Goal: Task Accomplishment & Management: Use online tool/utility

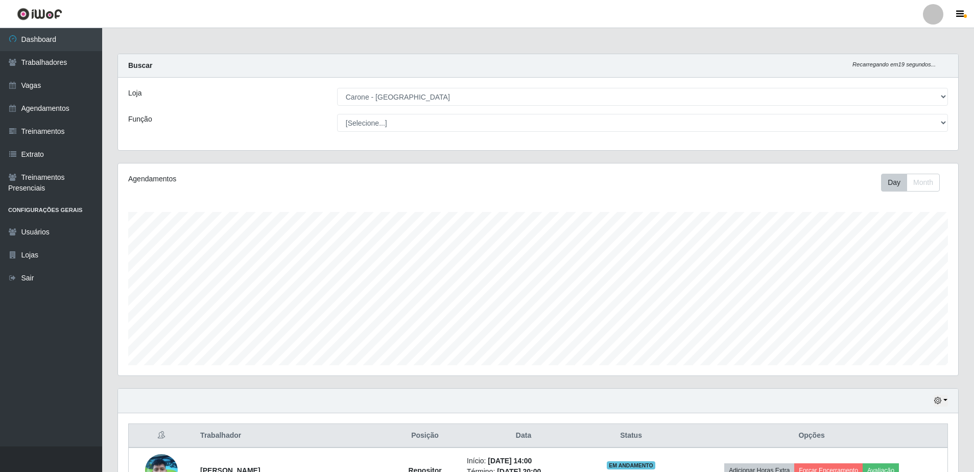
select select "505"
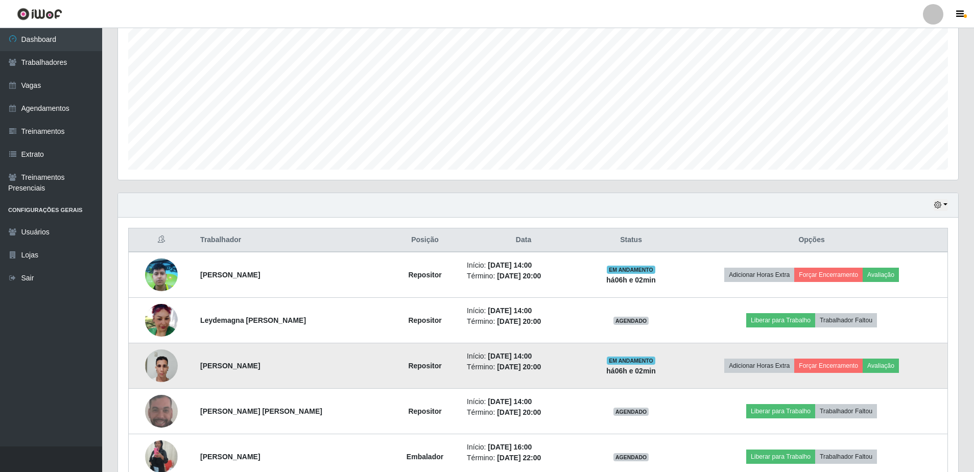
scroll to position [195, 0]
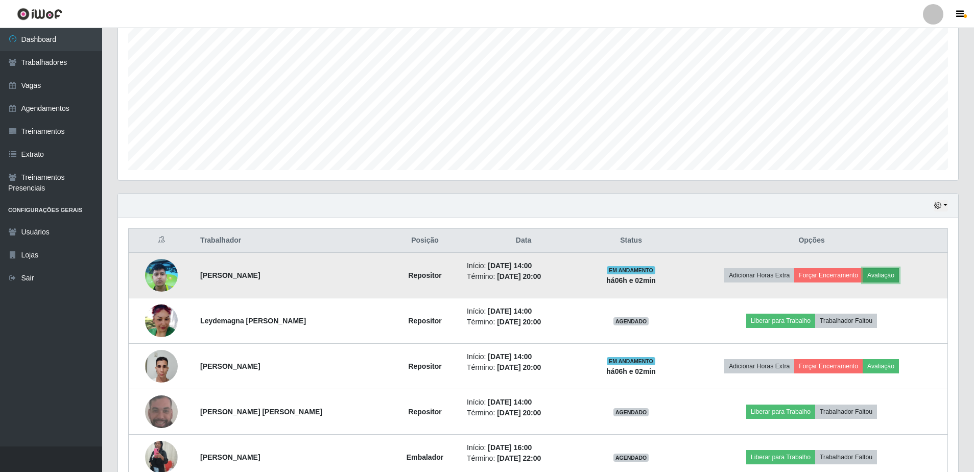
click at [881, 275] on button "Avaliação" at bounding box center [881, 275] width 36 height 14
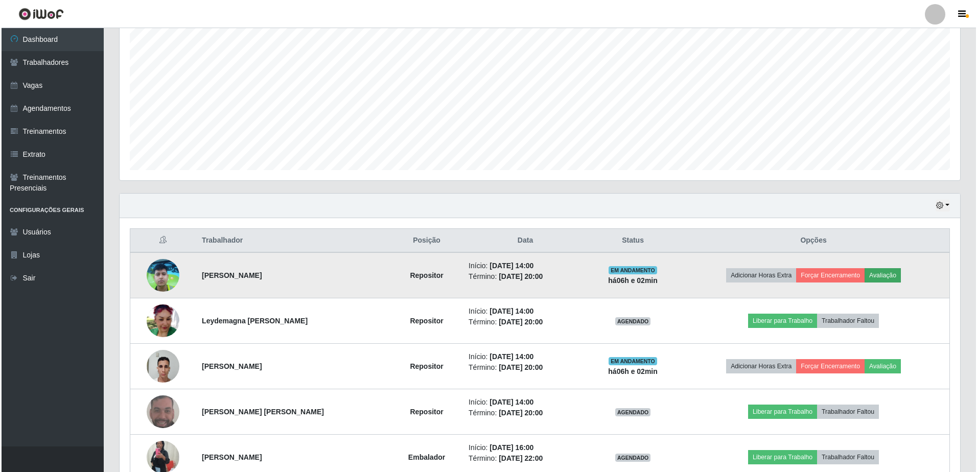
scroll to position [212, 835]
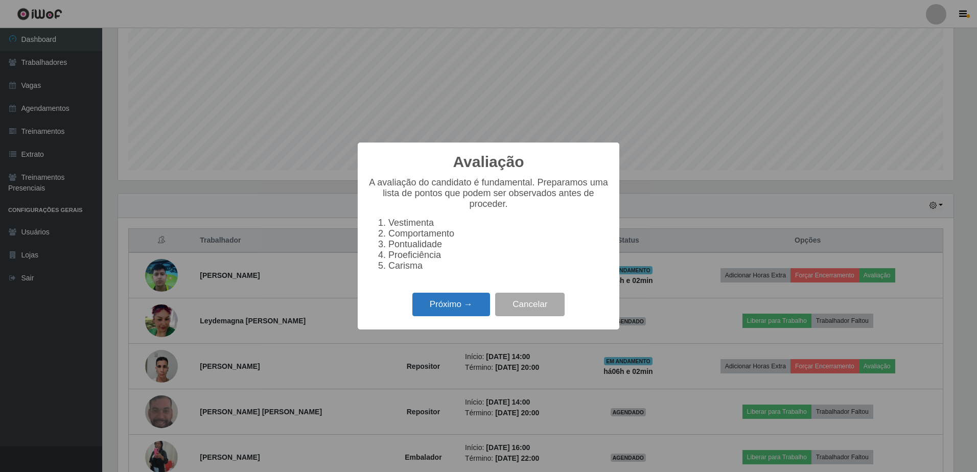
click at [476, 314] on button "Próximo →" at bounding box center [451, 305] width 78 height 24
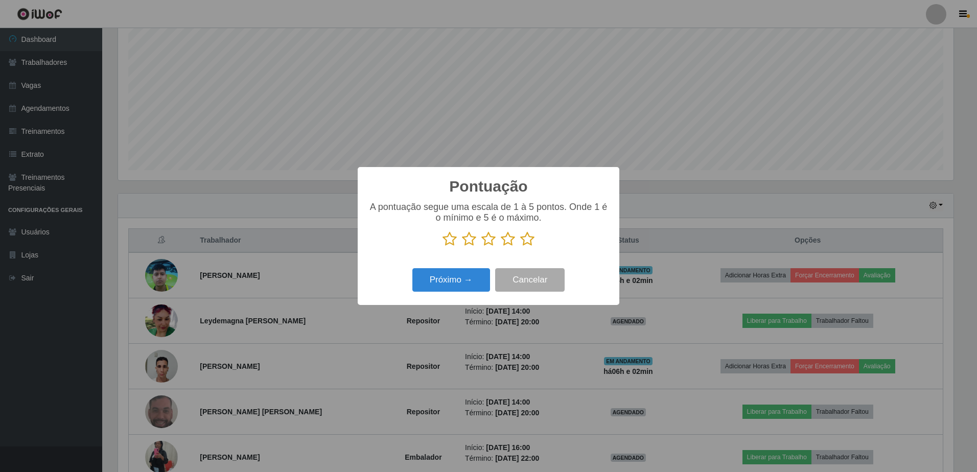
click at [523, 249] on div "A pontuação segue uma escala de 1 à 5 pontos. Onde 1 é o mínimo e 5 é o máximo." at bounding box center [488, 228] width 241 height 53
click at [525, 245] on icon at bounding box center [527, 238] width 14 height 15
click at [520, 247] on input "radio" at bounding box center [520, 247] width 0 height 0
click at [480, 276] on button "Próximo →" at bounding box center [451, 280] width 78 height 24
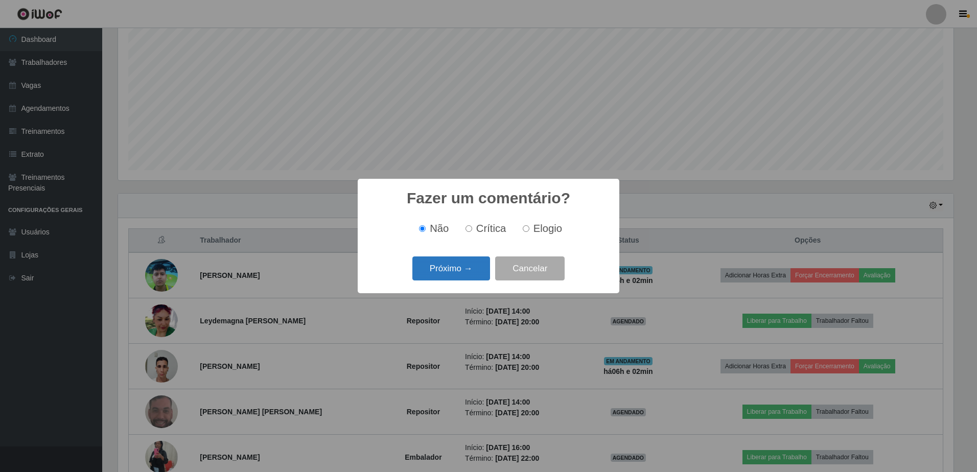
click at [465, 269] on button "Próximo →" at bounding box center [451, 268] width 78 height 24
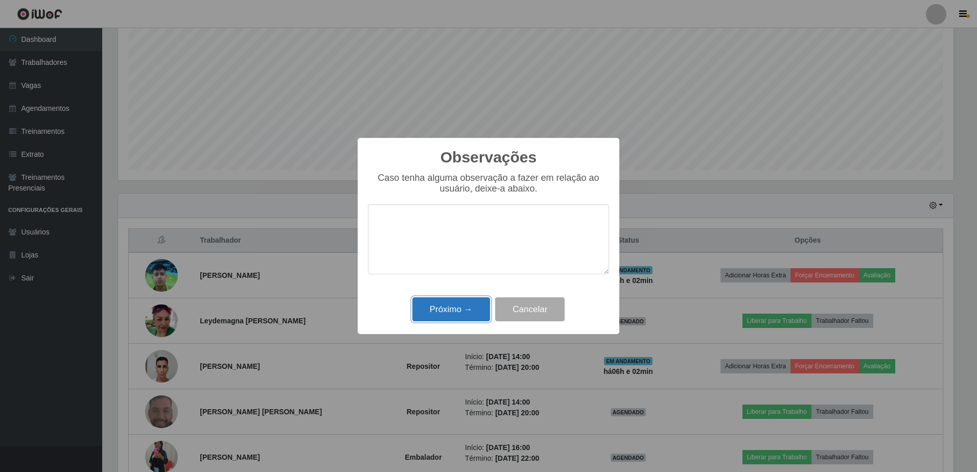
click at [467, 305] on button "Próximo →" at bounding box center [451, 309] width 78 height 24
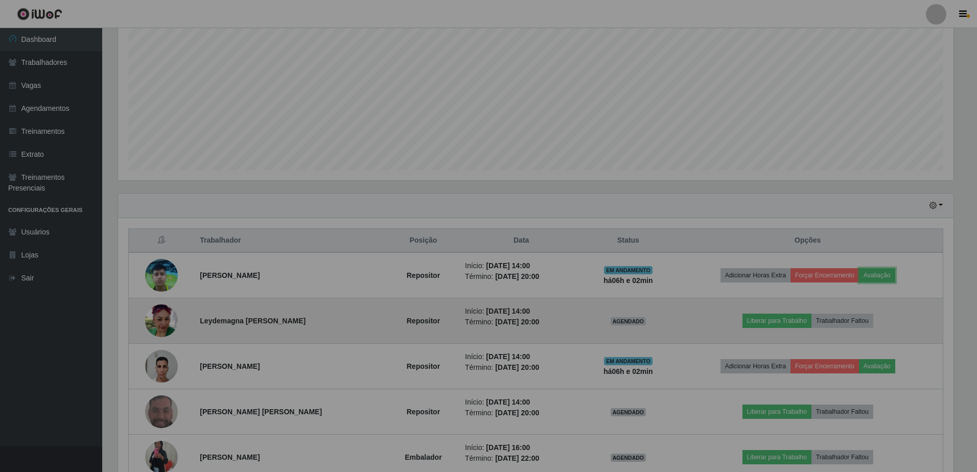
scroll to position [212, 840]
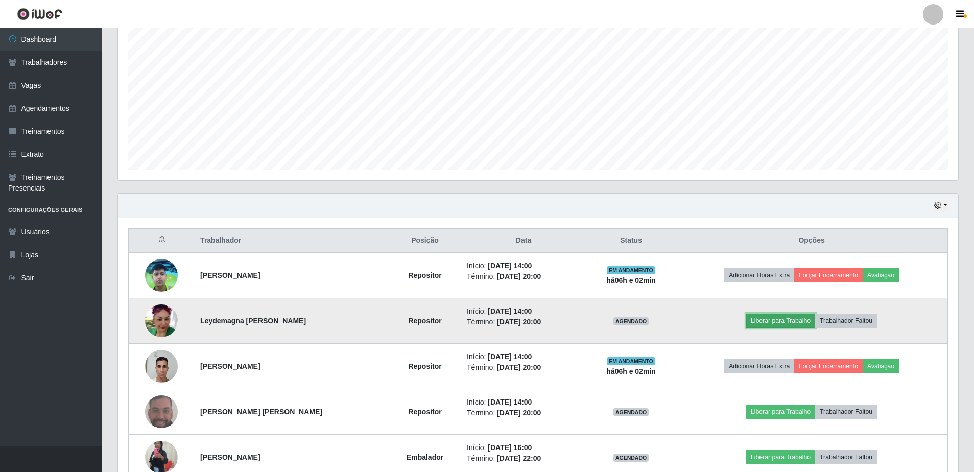
click at [788, 323] on button "Liberar para Trabalho" at bounding box center [780, 321] width 69 height 14
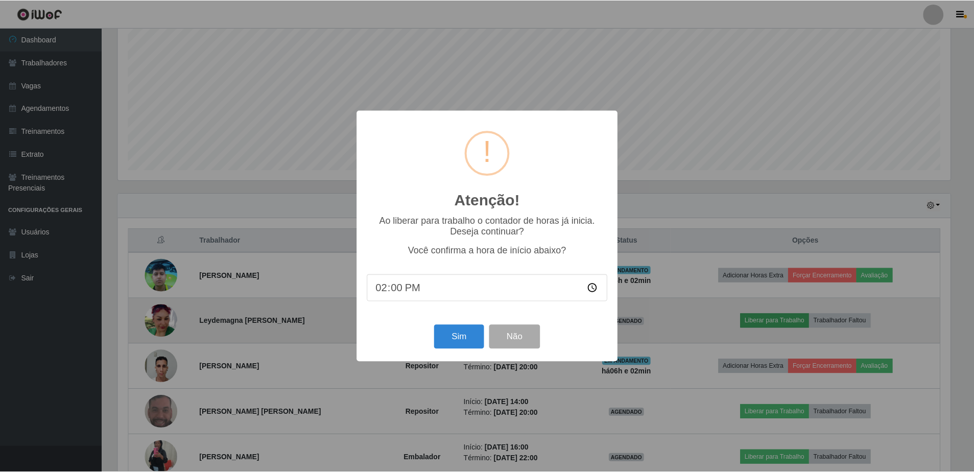
scroll to position [212, 835]
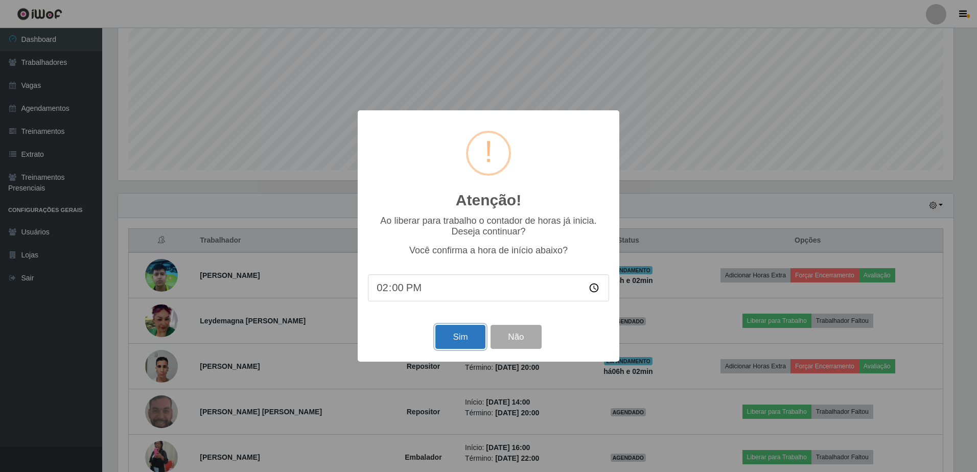
click at [468, 330] on button "Sim" at bounding box center [460, 337] width 50 height 24
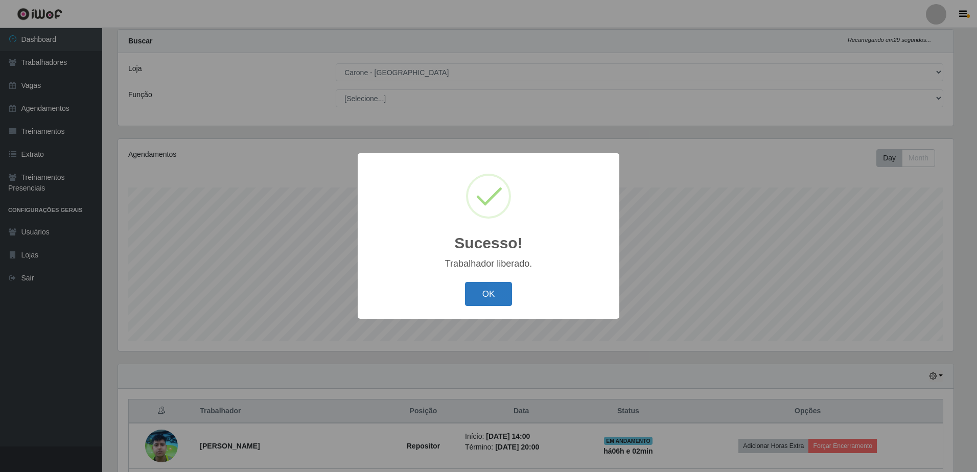
click at [494, 292] on button "OK" at bounding box center [489, 294] width 48 height 24
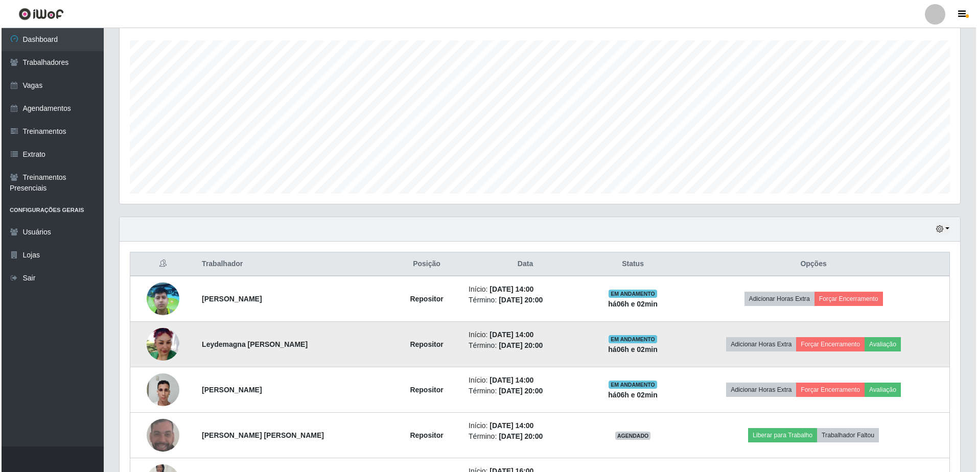
scroll to position [178, 0]
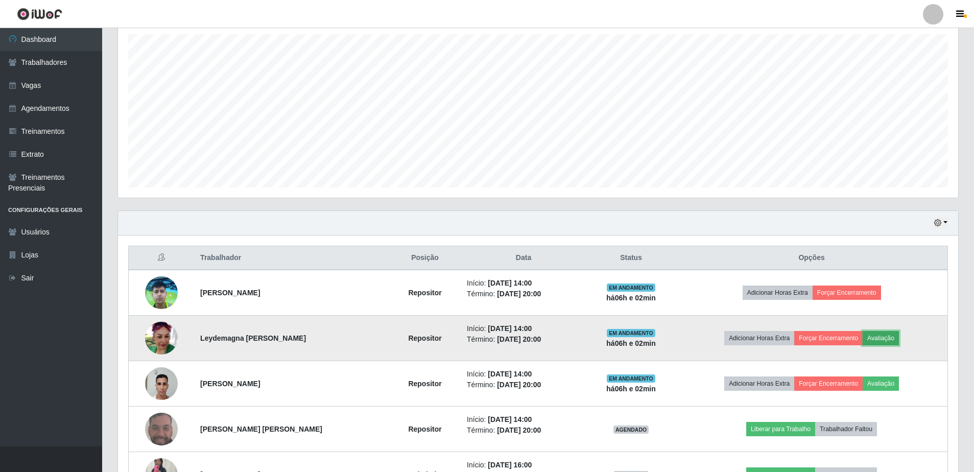
click at [885, 339] on button "Avaliação" at bounding box center [881, 338] width 36 height 14
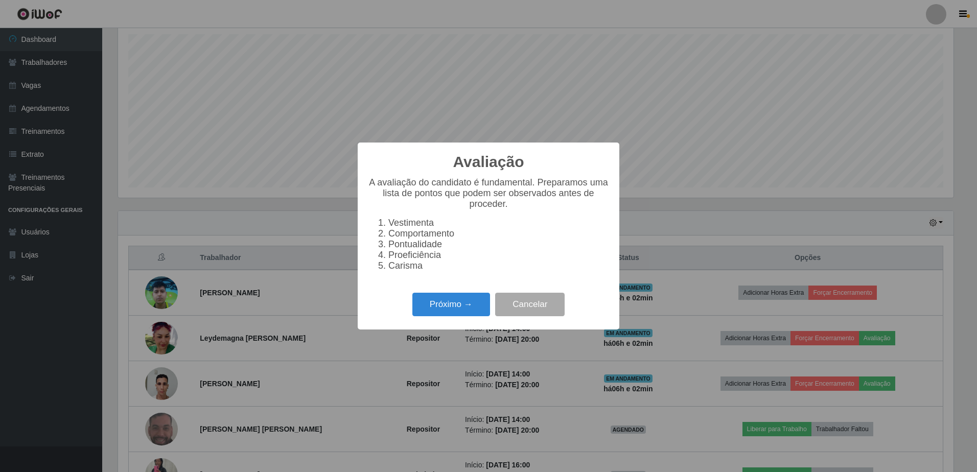
scroll to position [212, 835]
click at [456, 314] on button "Próximo →" at bounding box center [451, 305] width 78 height 24
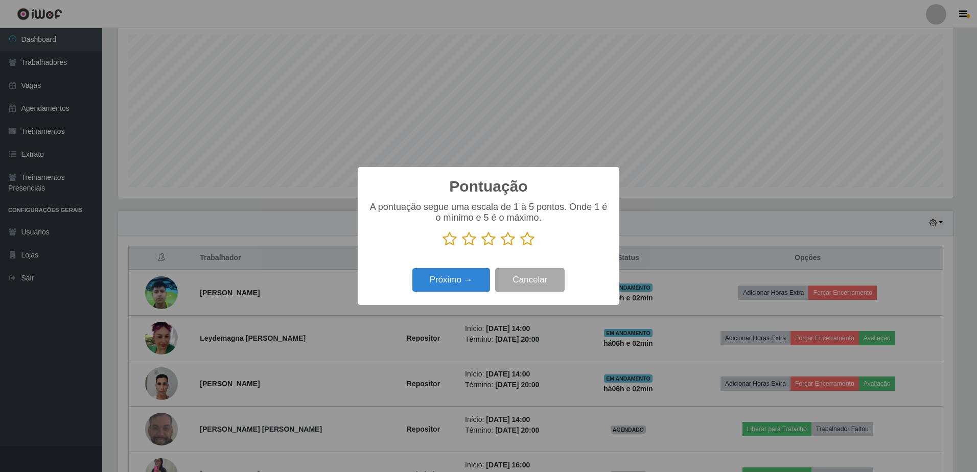
scroll to position [510579, 509956]
click at [524, 244] on icon at bounding box center [527, 238] width 14 height 15
click at [520, 247] on input "radio" at bounding box center [520, 247] width 0 height 0
click at [461, 284] on button "Próximo →" at bounding box center [451, 280] width 78 height 24
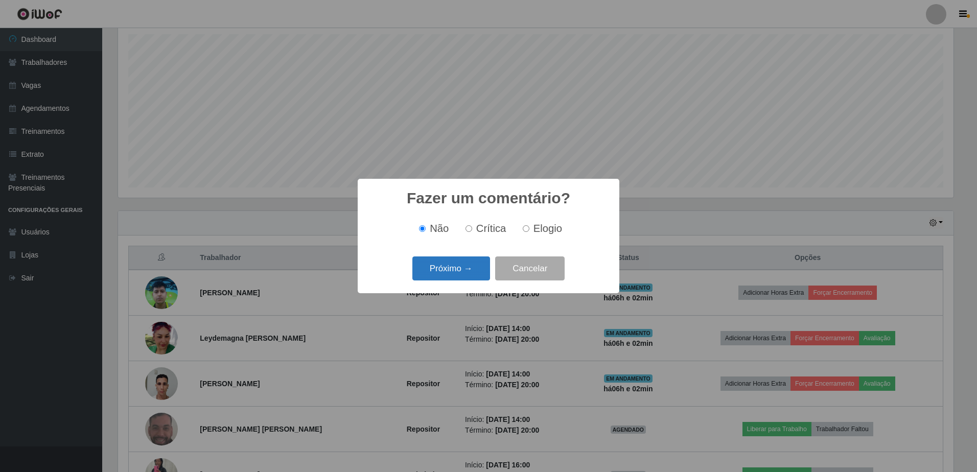
click at [461, 272] on button "Próximo →" at bounding box center [451, 268] width 78 height 24
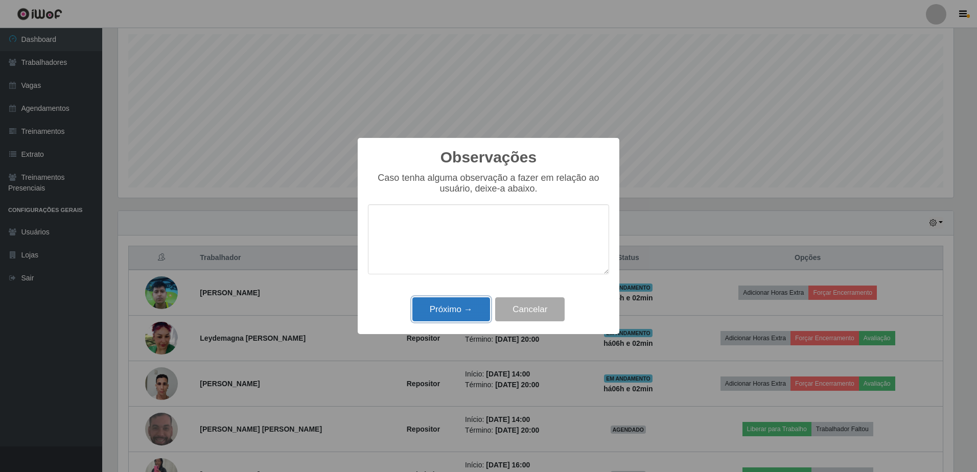
click at [476, 306] on button "Próximo →" at bounding box center [451, 309] width 78 height 24
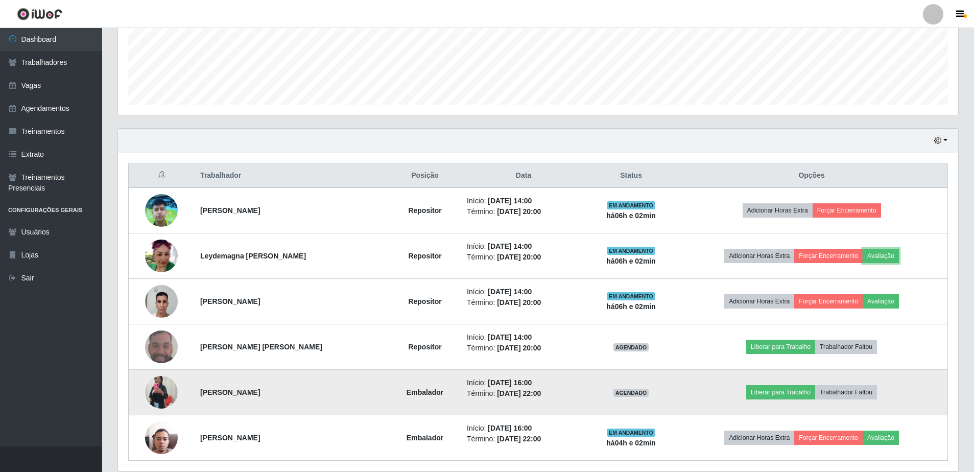
scroll to position [280, 0]
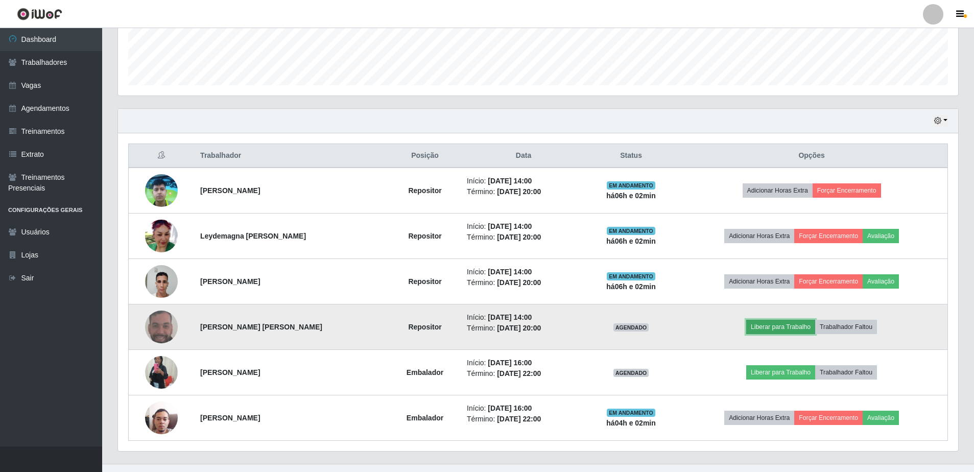
click at [779, 329] on button "Liberar para Trabalho" at bounding box center [780, 327] width 69 height 14
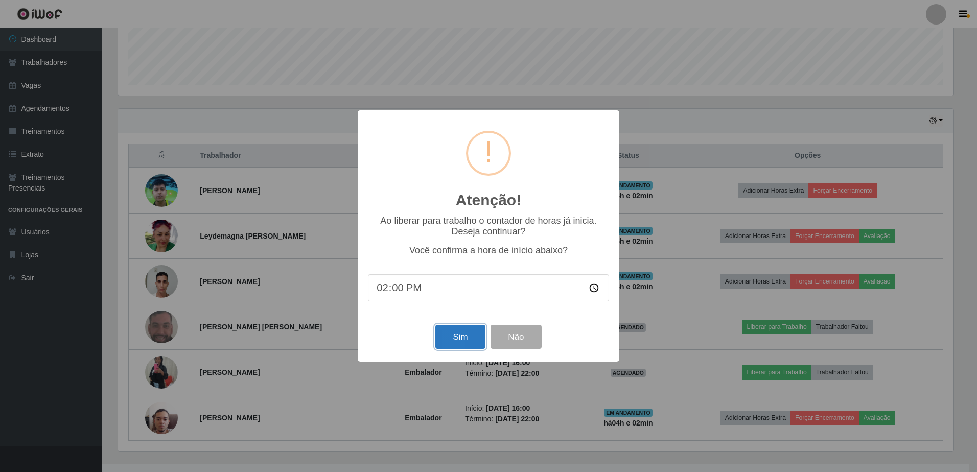
click at [471, 336] on button "Sim" at bounding box center [460, 337] width 50 height 24
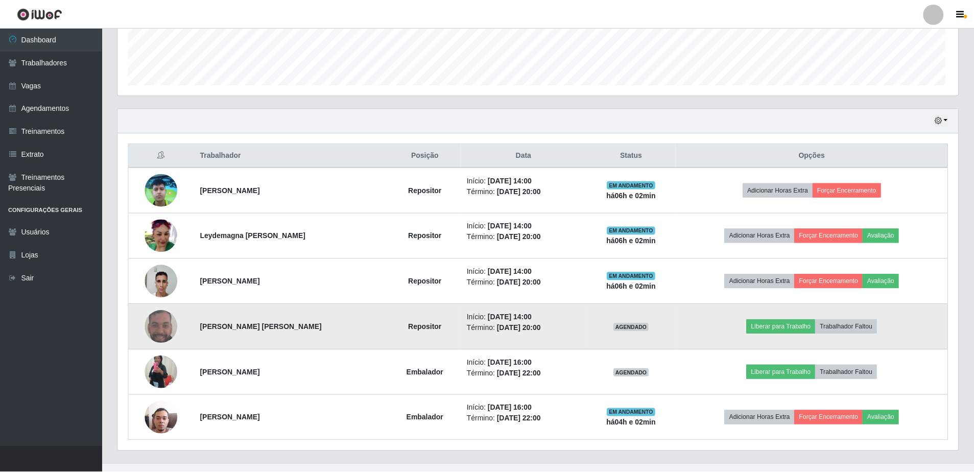
scroll to position [0, 0]
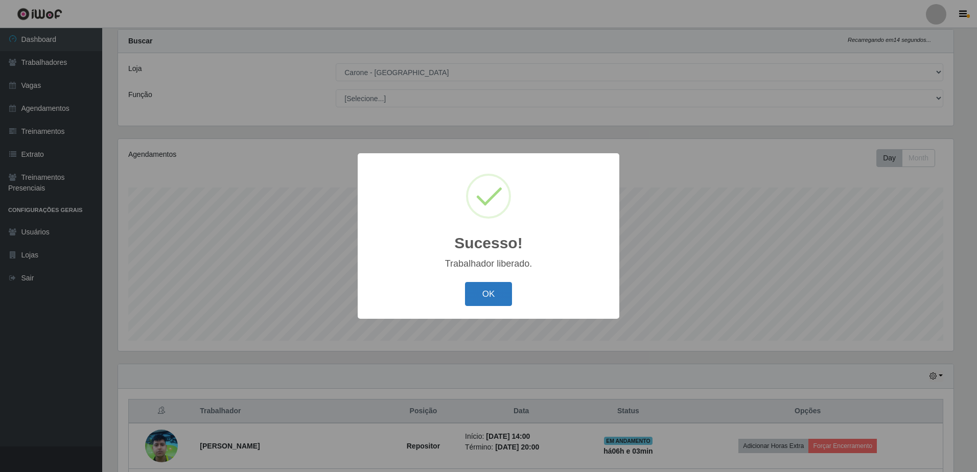
click at [484, 299] on button "OK" at bounding box center [489, 294] width 48 height 24
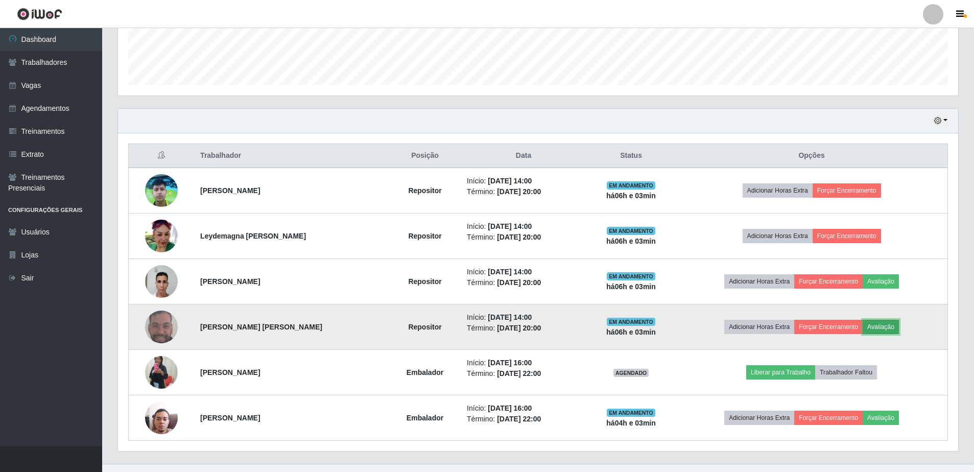
click at [872, 332] on button "Avaliação" at bounding box center [881, 327] width 36 height 14
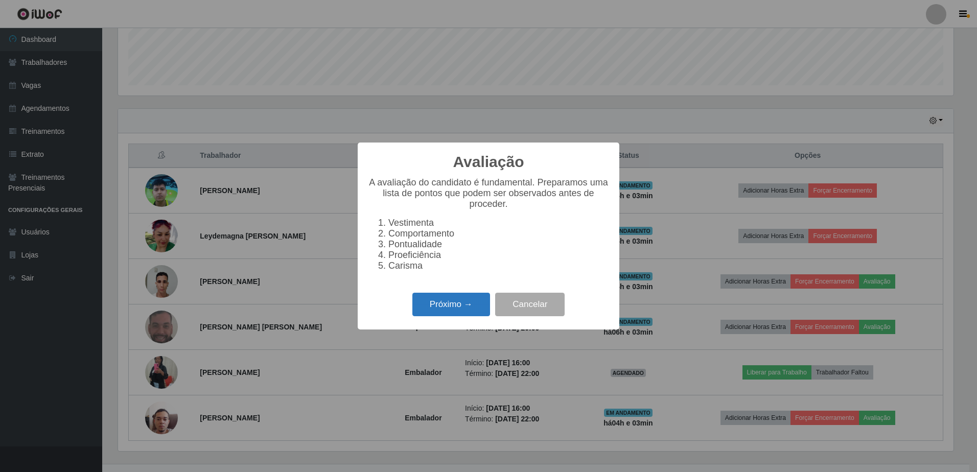
click at [440, 312] on button "Próximo →" at bounding box center [451, 305] width 78 height 24
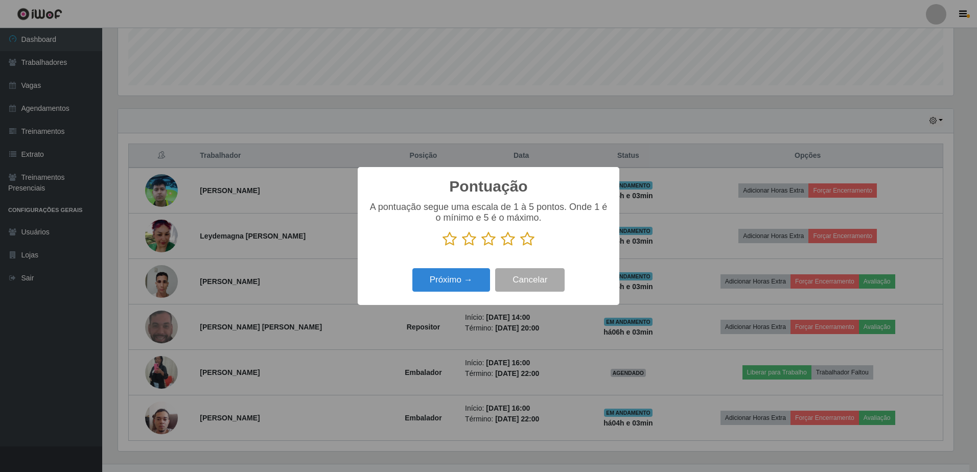
click at [524, 247] on icon at bounding box center [527, 238] width 14 height 15
click at [520, 247] on input "radio" at bounding box center [520, 247] width 0 height 0
click at [451, 281] on button "Próximo →" at bounding box center [451, 280] width 78 height 24
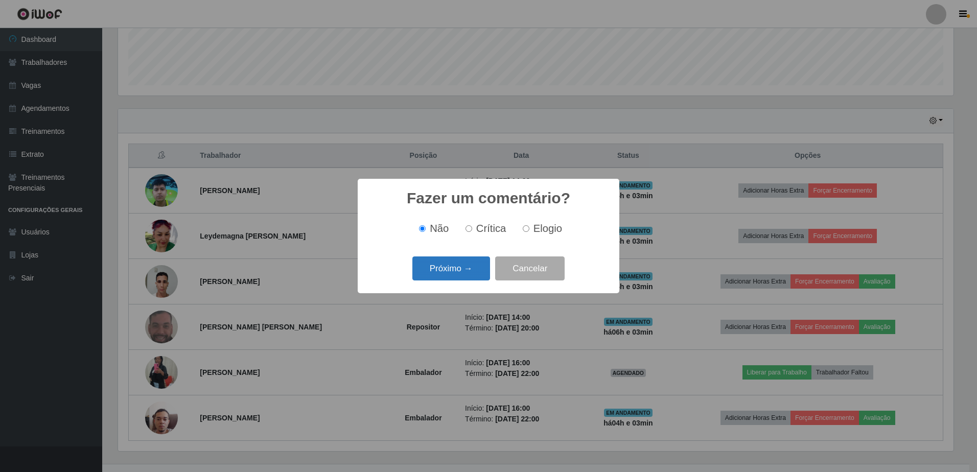
click at [469, 268] on button "Próximo →" at bounding box center [451, 268] width 78 height 24
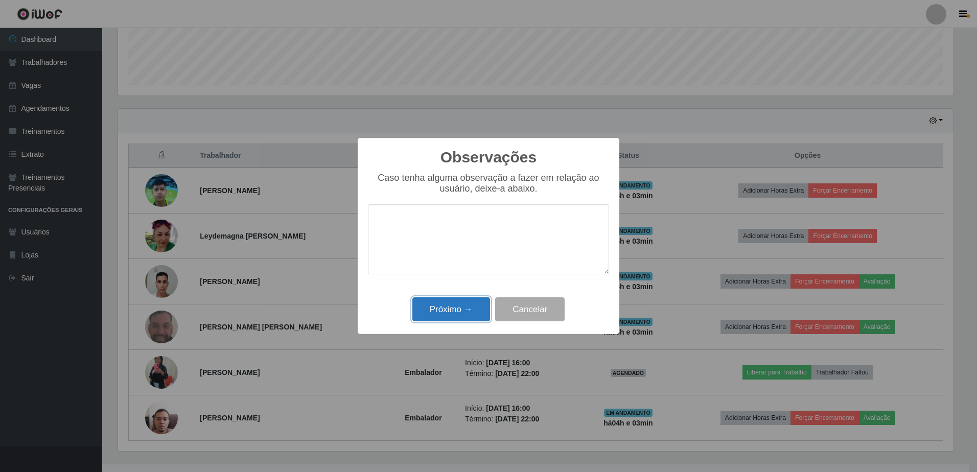
click at [466, 302] on button "Próximo →" at bounding box center [451, 309] width 78 height 24
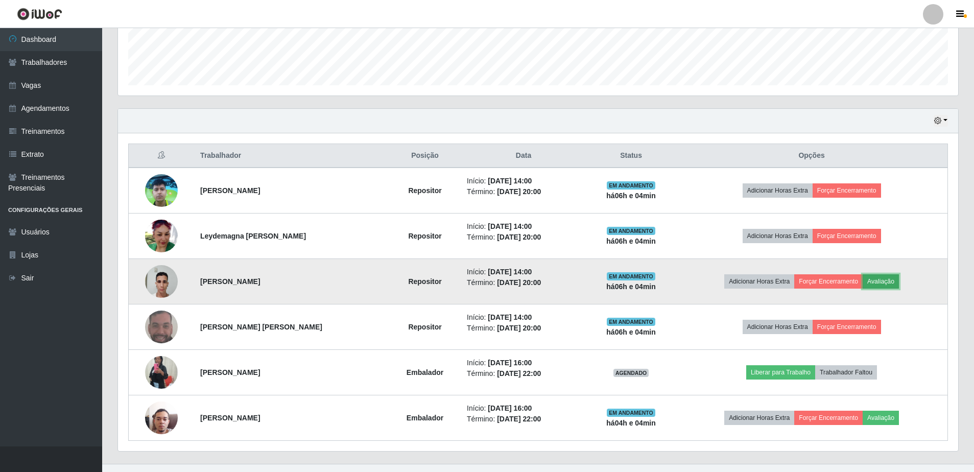
click at [886, 283] on button "Avaliação" at bounding box center [881, 281] width 36 height 14
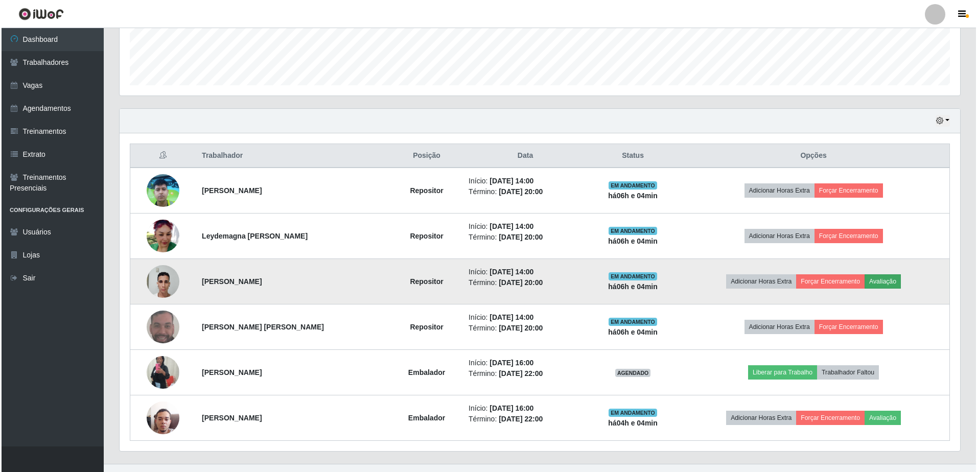
scroll to position [212, 835]
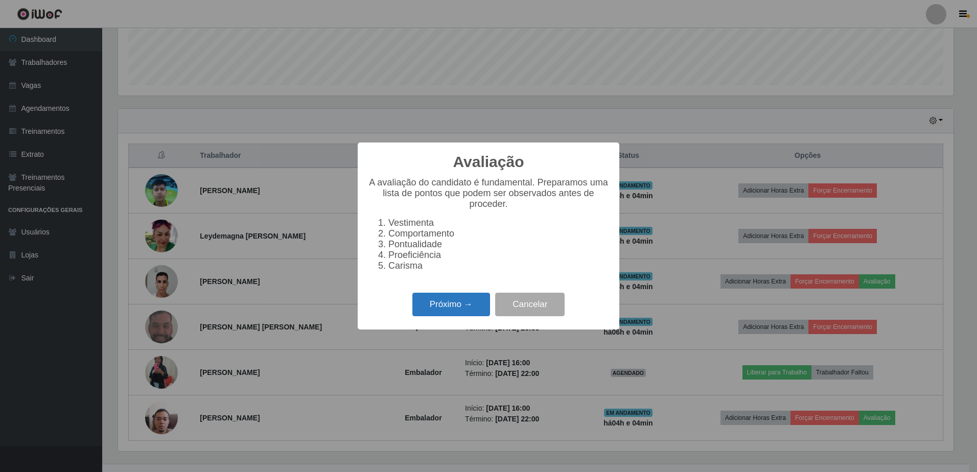
click at [474, 306] on button "Próximo →" at bounding box center [451, 305] width 78 height 24
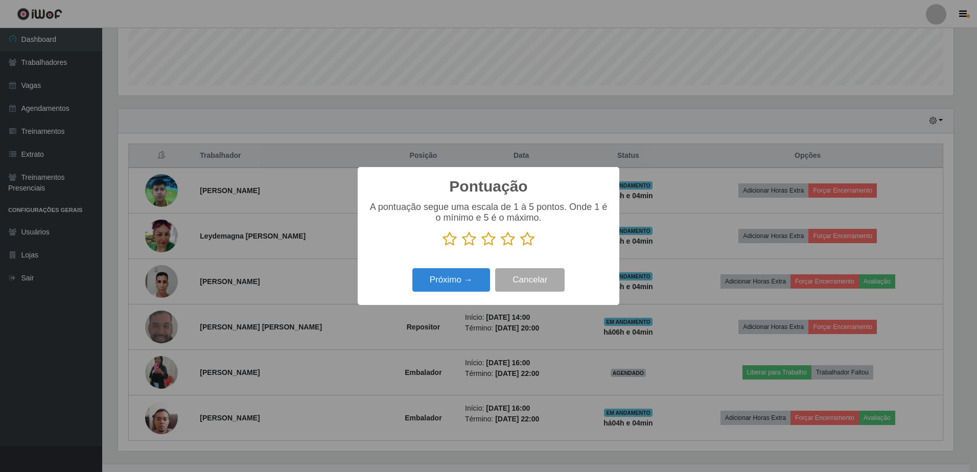
click at [522, 244] on icon at bounding box center [527, 238] width 14 height 15
click at [520, 247] on input "radio" at bounding box center [520, 247] width 0 height 0
click at [471, 281] on button "Próximo →" at bounding box center [451, 280] width 78 height 24
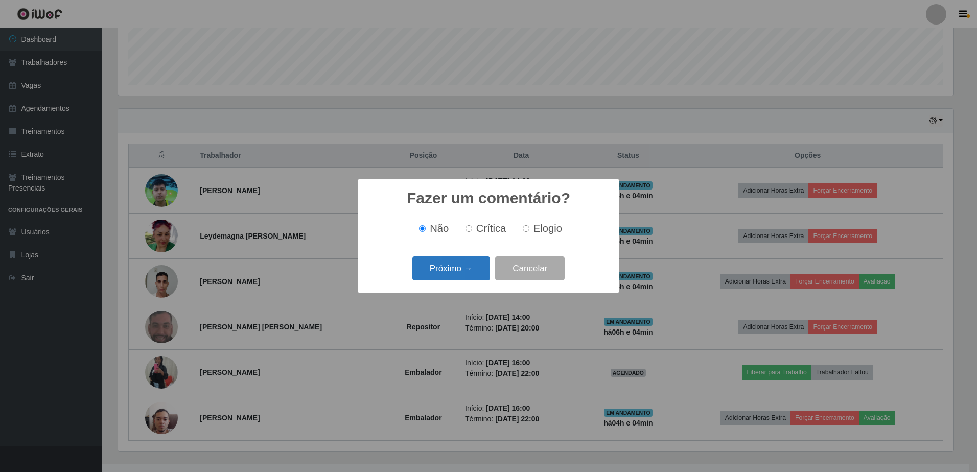
click at [471, 272] on button "Próximo →" at bounding box center [451, 268] width 78 height 24
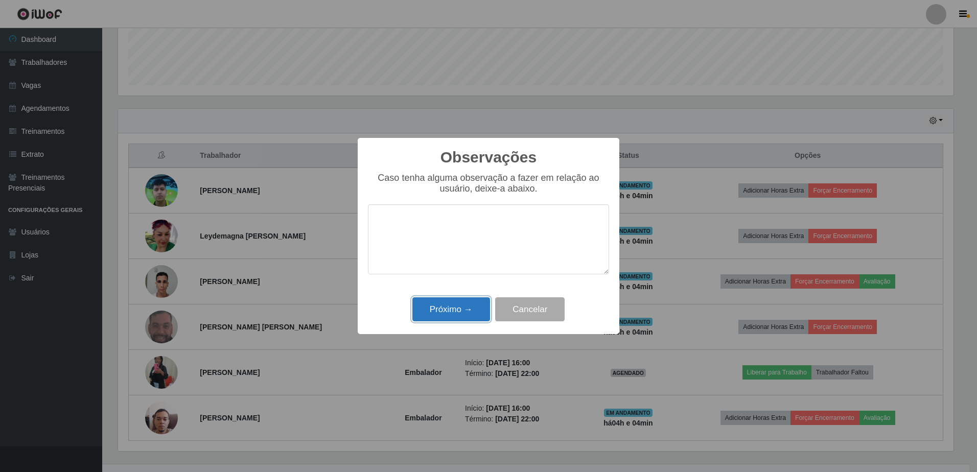
click at [472, 305] on button "Próximo →" at bounding box center [451, 309] width 78 height 24
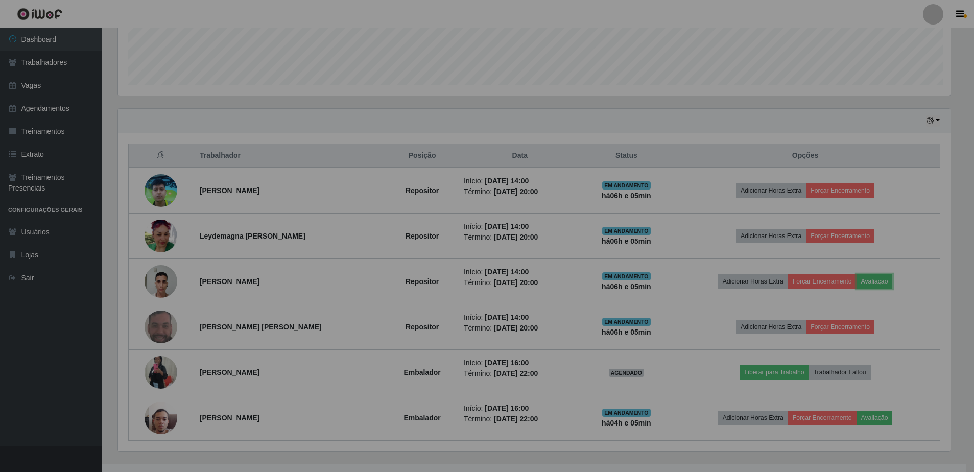
scroll to position [212, 840]
